Goal: Communication & Community: Answer question/provide support

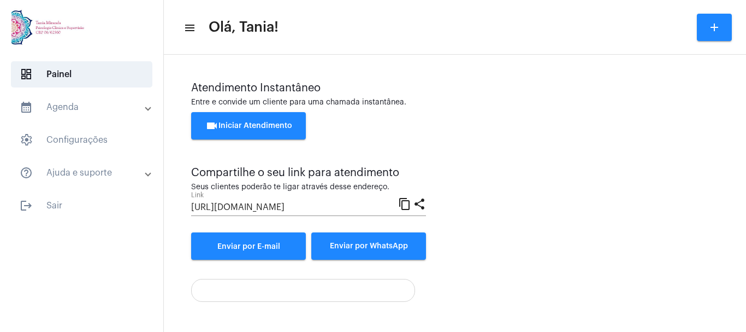
scroll to position [76, 0]
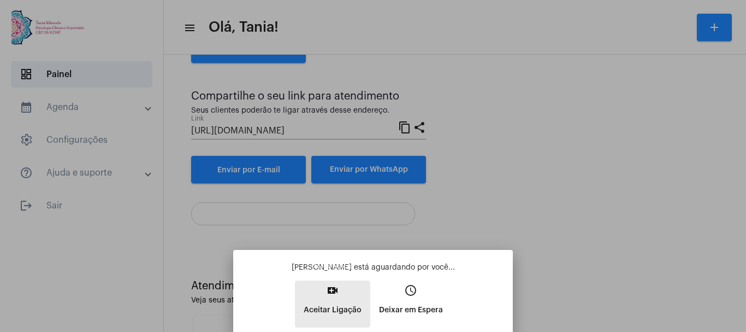
click at [330, 293] on mat-icon "video_call" at bounding box center [332, 290] width 13 height 13
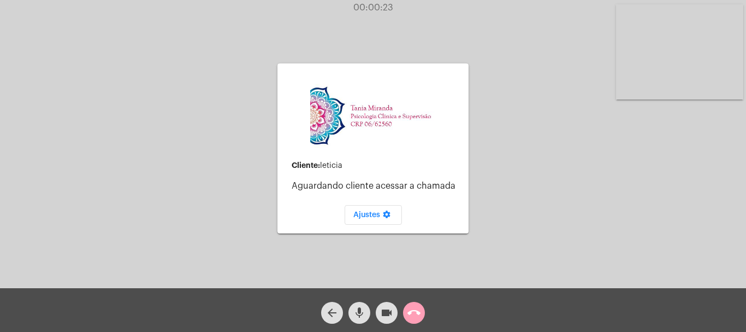
click at [414, 314] on mat-icon "call_end" at bounding box center [414, 312] width 13 height 13
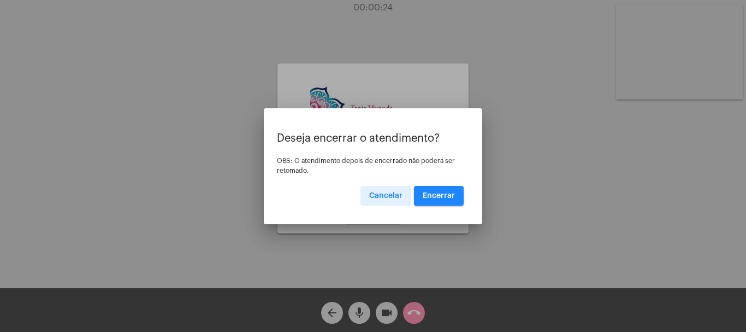
click at [442, 193] on span "Encerrar" at bounding box center [439, 196] width 32 height 8
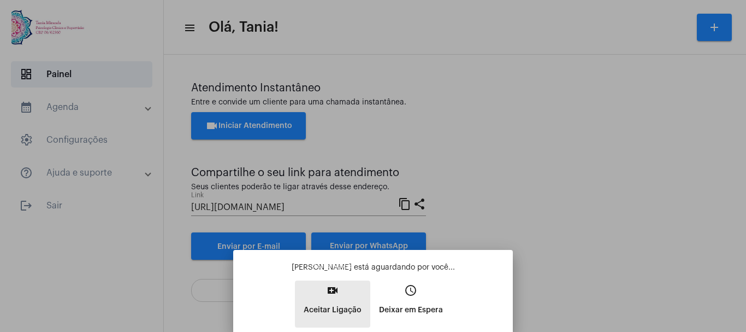
click at [333, 303] on p "Aceitar Ligação" at bounding box center [333, 310] width 58 height 20
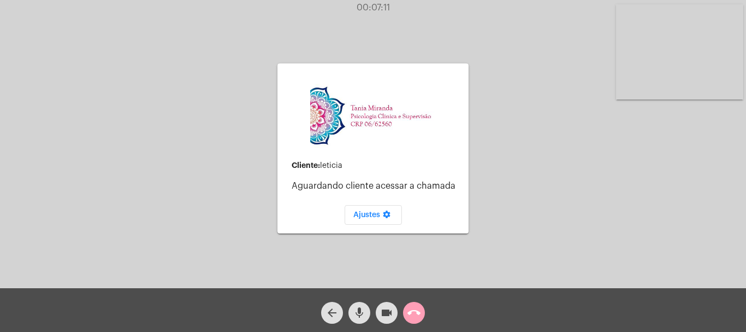
click at [421, 312] on button "call_end" at bounding box center [414, 313] width 22 height 22
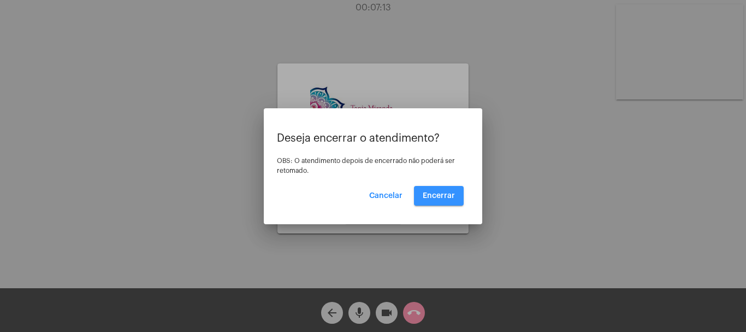
click at [452, 197] on span "Encerrar" at bounding box center [439, 196] width 32 height 8
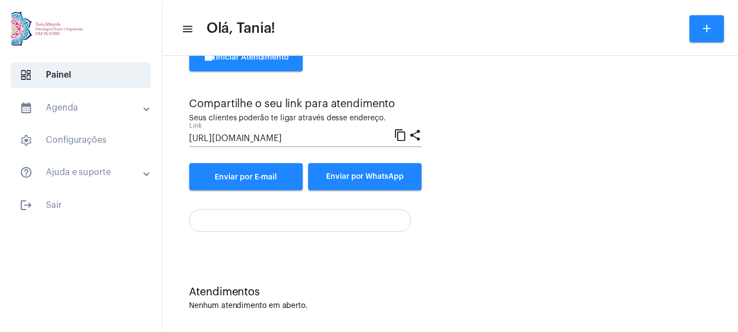
scroll to position [76, 0]
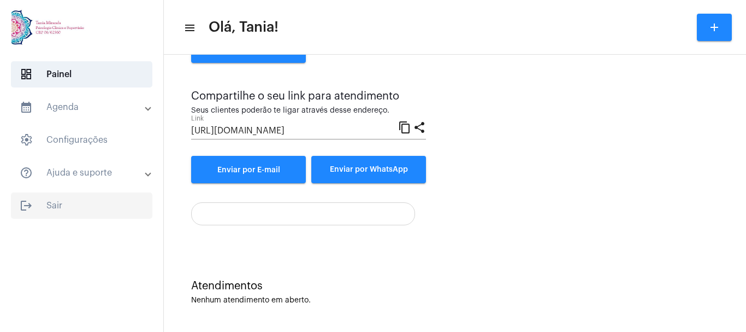
click at [56, 204] on span "logout Sair" at bounding box center [81, 205] width 141 height 26
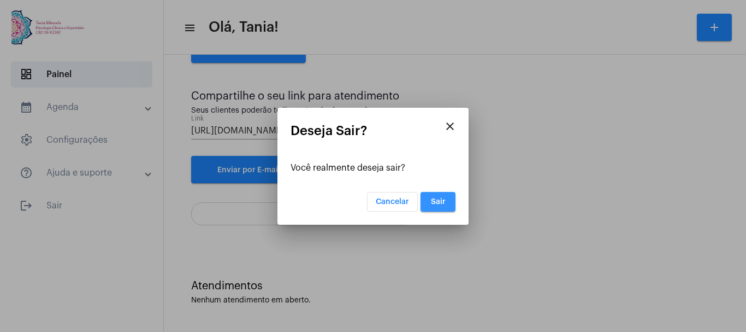
click at [441, 196] on button "Sair" at bounding box center [438, 202] width 35 height 20
